Goal: Transaction & Acquisition: Purchase product/service

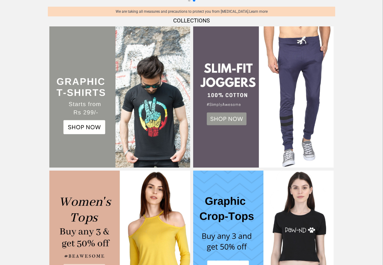
scroll to position [182, 0]
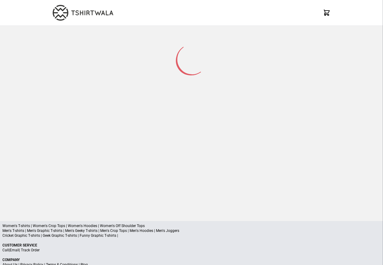
click at [34, 229] on p "Men's T-shirts | Men's Graphic T-shirts | Men's Geeky T-shirts | Men's Crop Top…" at bounding box center [191, 230] width 379 height 5
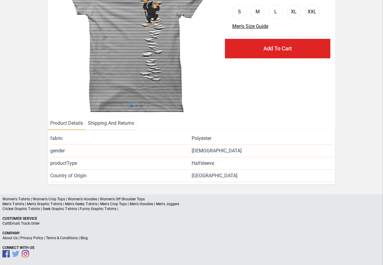
scroll to position [73, 0]
